Goal: Navigation & Orientation: Find specific page/section

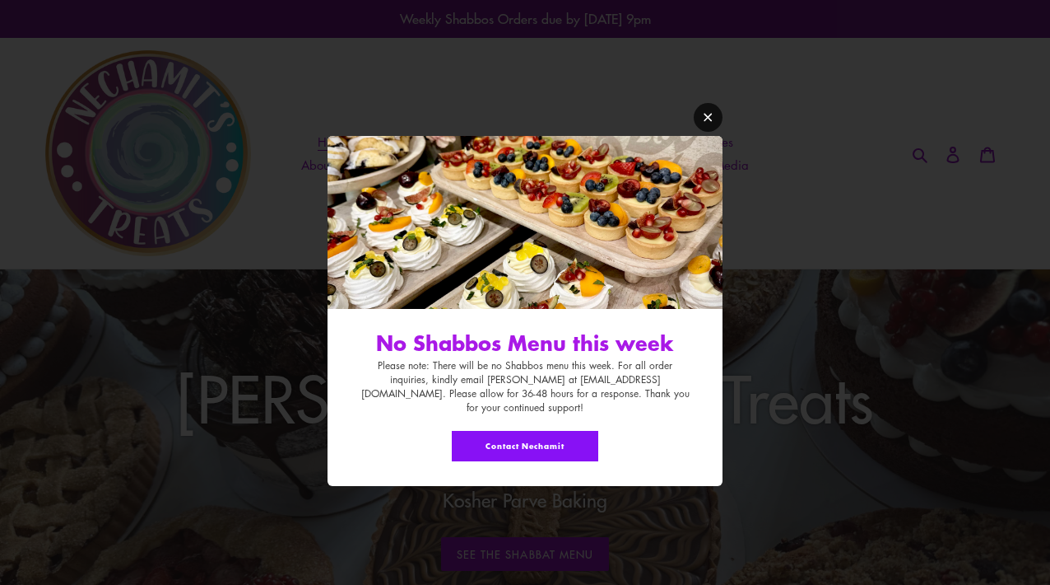
click at [706, 122] on icon "Modal window" at bounding box center [708, 117] width 12 height 12
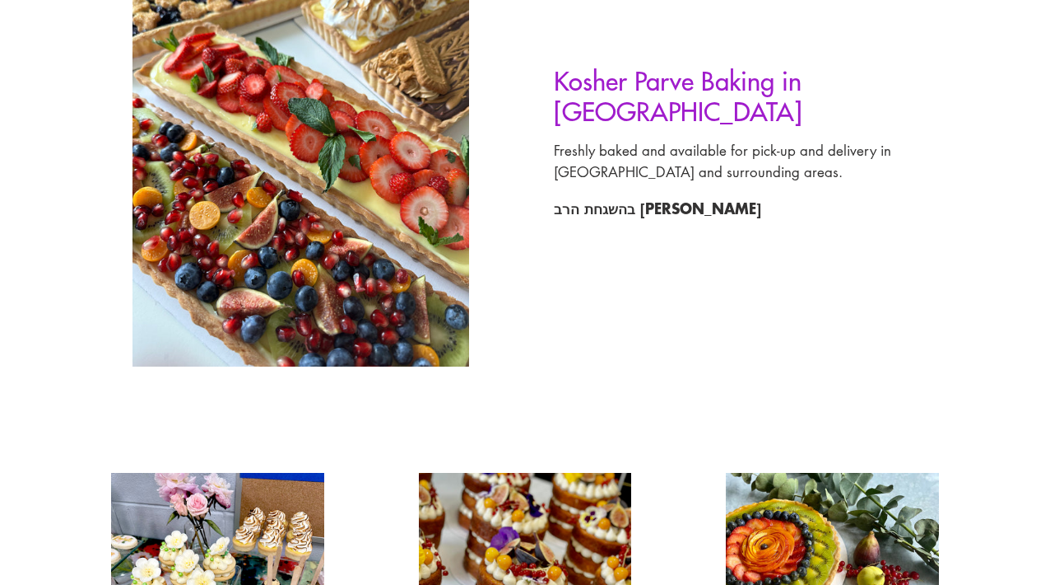
scroll to position [1218, 0]
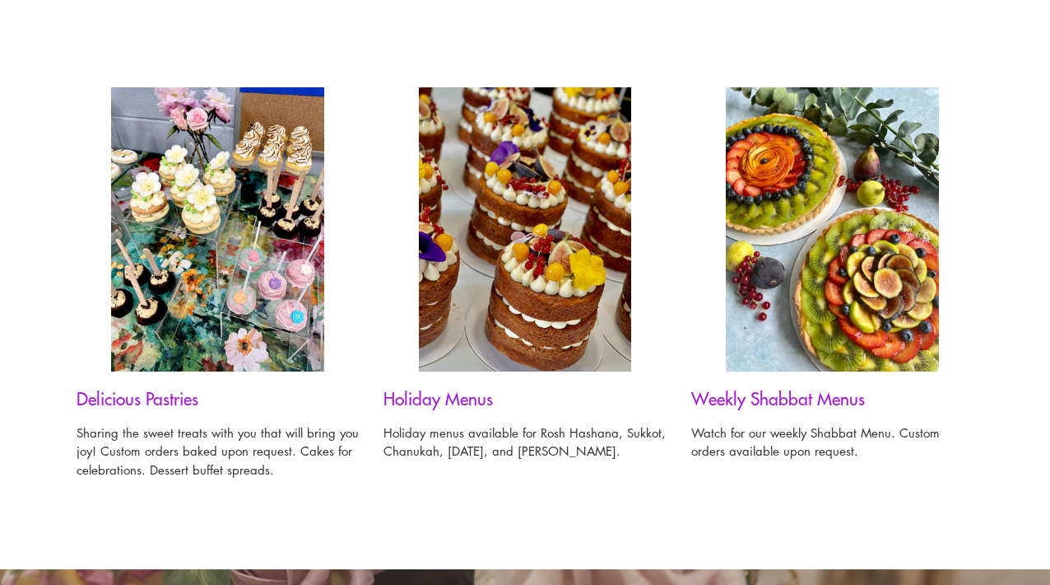
click at [440, 371] on div "Holiday Menus Holiday menus available for Rosh Hashana, Sukkot, Chanukah, [DATE…" at bounding box center [512, 273] width 307 height 372
click at [436, 391] on h3 "Holiday Menus" at bounding box center [525, 398] width 282 height 21
click at [475, 328] on img at bounding box center [525, 229] width 213 height 284
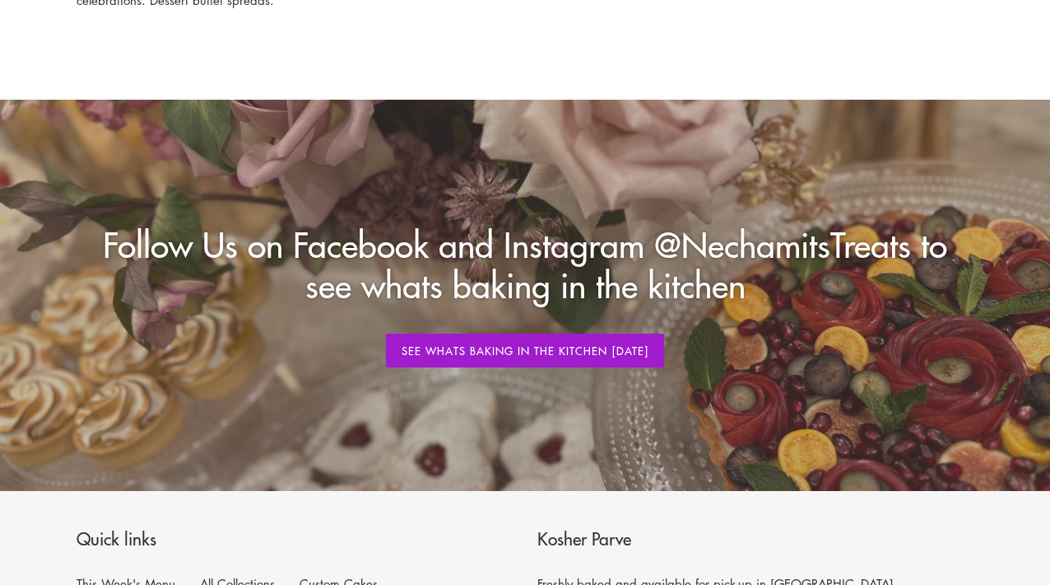
scroll to position [2041, 0]
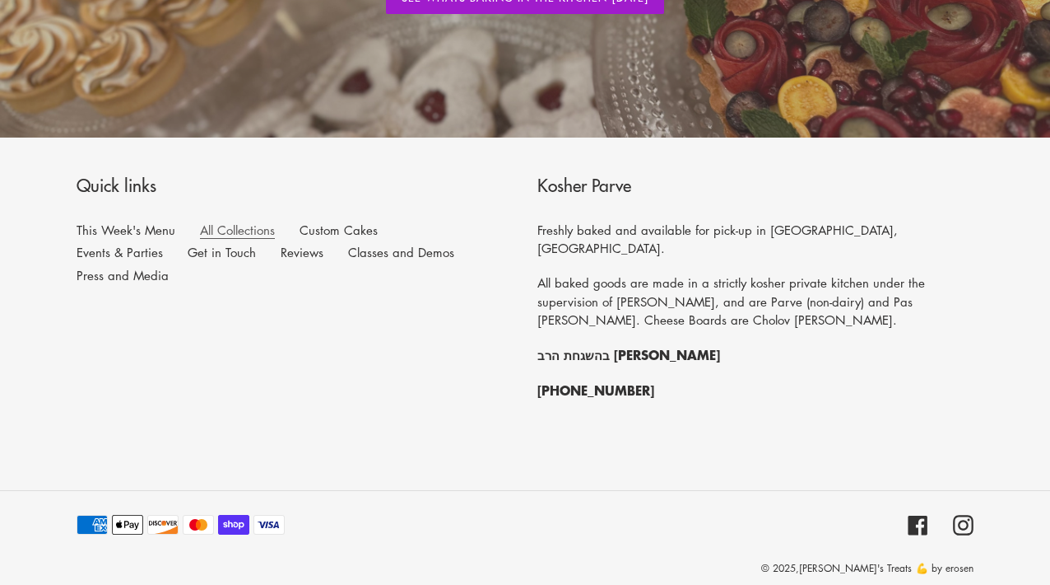
click at [250, 230] on link "All Collections" at bounding box center [237, 229] width 75 height 17
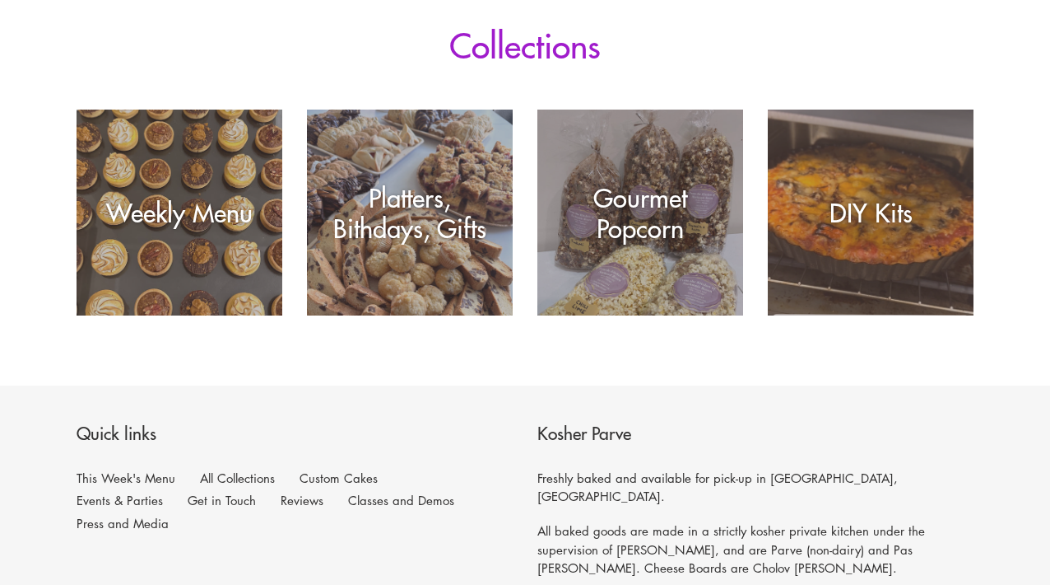
scroll to position [299, 0]
